Goal: Transaction & Acquisition: Purchase product/service

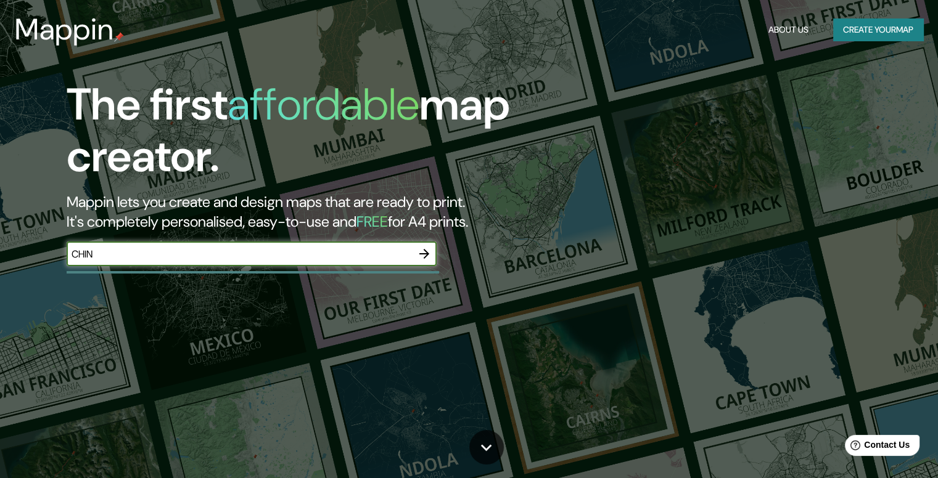
type input "CHIN"
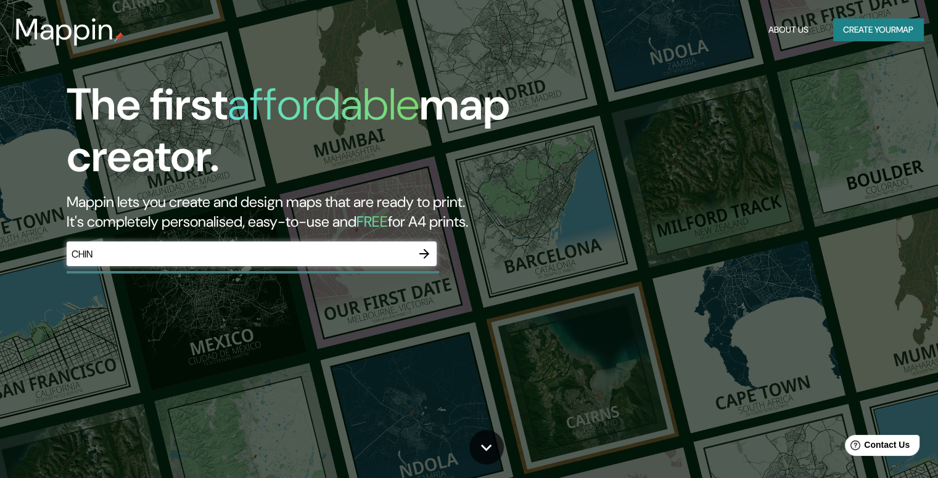
drag, startPoint x: 450, startPoint y: 266, endPoint x: 439, endPoint y: 260, distance: 12.7
click at [439, 260] on div "The first affordable map creator. Mappin lets you create and design maps that a…" at bounding box center [301, 179] width 563 height 200
drag, startPoint x: 437, startPoint y: 260, endPoint x: 427, endPoint y: 257, distance: 10.8
click at [436, 259] on div "The first affordable map creator. Mappin lets you create and design maps that a…" at bounding box center [301, 179] width 563 height 200
click at [427, 257] on icon "button" at bounding box center [424, 254] width 15 height 15
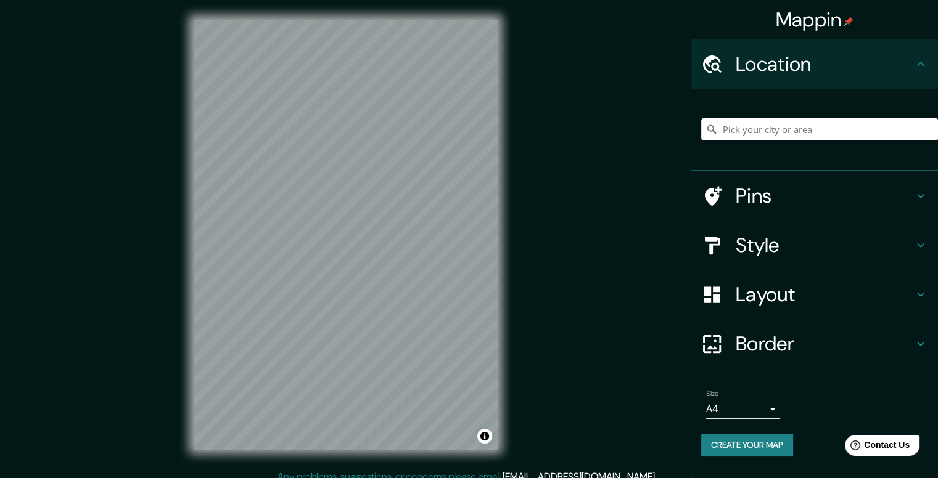
drag, startPoint x: 826, startPoint y: 117, endPoint x: 834, endPoint y: 130, distance: 15.2
click at [827, 123] on div at bounding box center [819, 130] width 237 height 62
click at [834, 130] on input "Pick your city or area" at bounding box center [819, 129] width 237 height 22
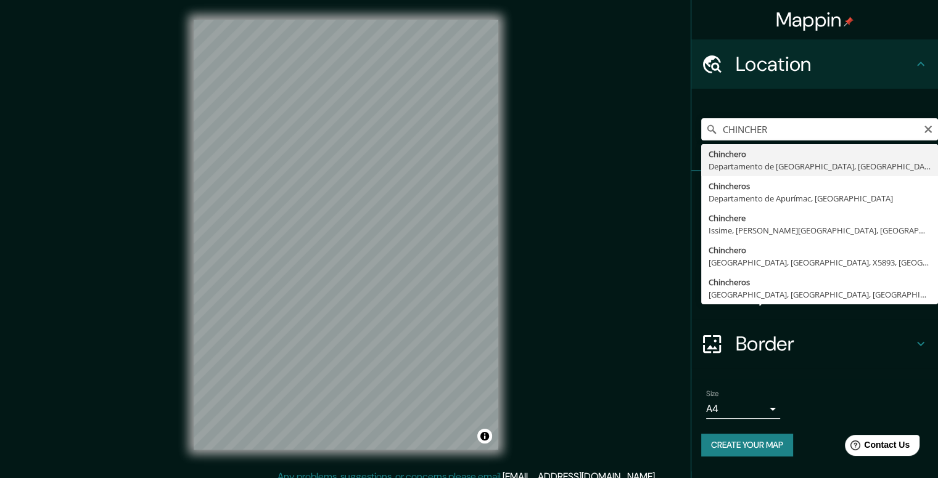
type input "Chinchero, [GEOGRAPHIC_DATA], [GEOGRAPHIC_DATA]"
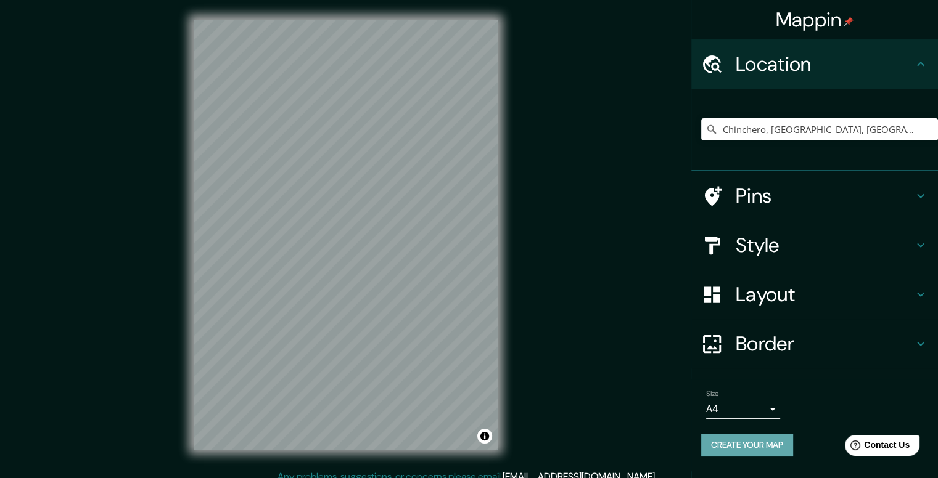
click at [738, 448] on button "Create your map" at bounding box center [747, 445] width 92 height 23
